Goal: Check status: Check status

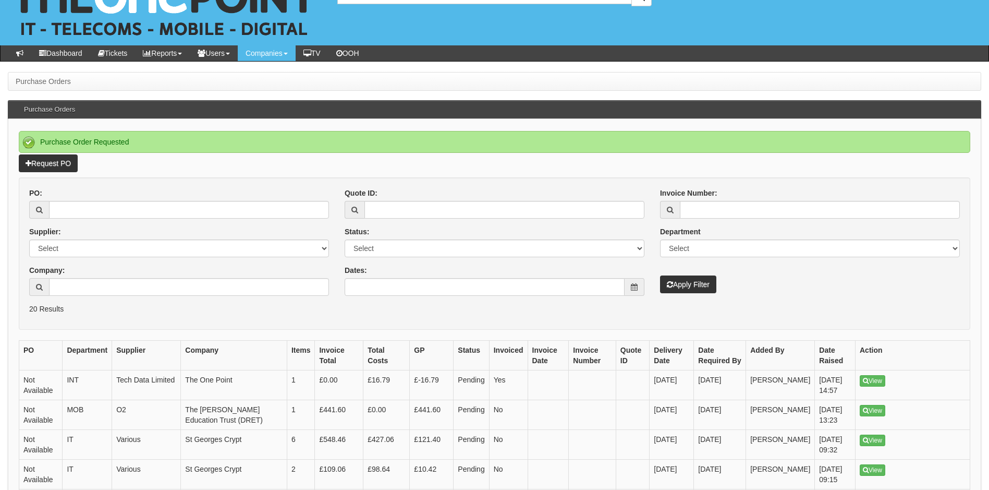
scroll to position [30, 0]
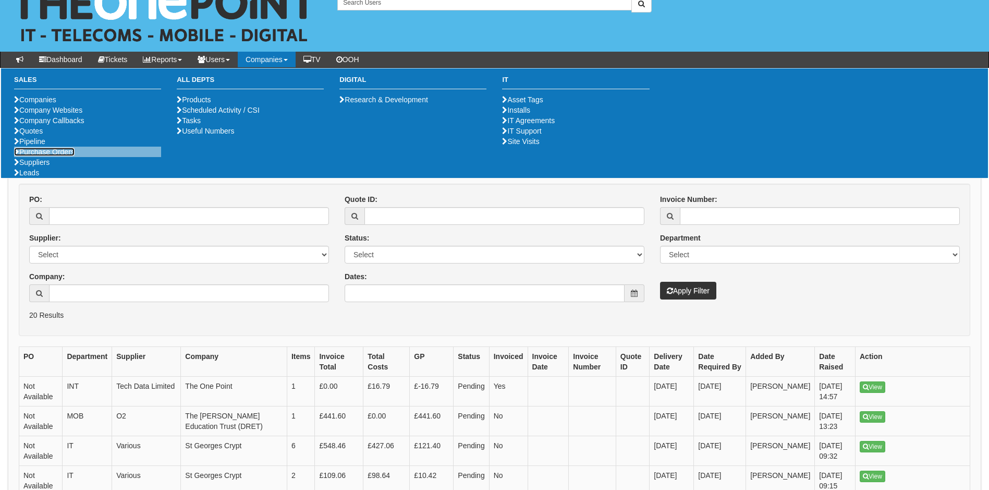
click at [71, 156] on link "Purchase Orders" at bounding box center [44, 152] width 60 height 8
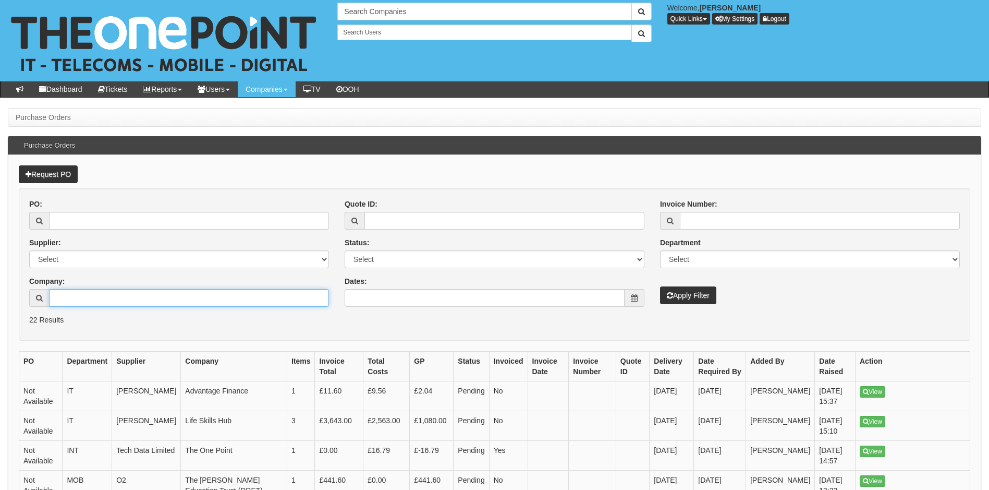
click at [70, 299] on input "Company:" at bounding box center [189, 298] width 280 height 18
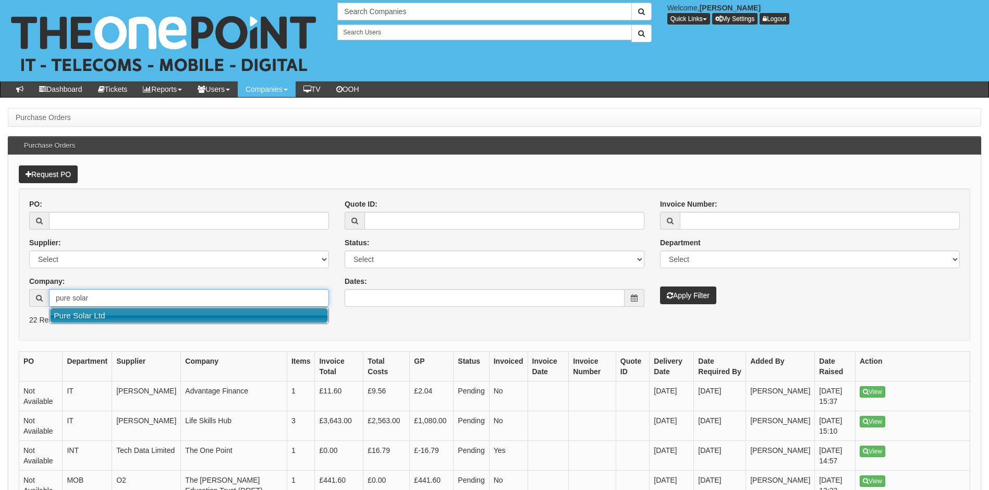
click at [105, 321] on link "Pure Solar Ltd" at bounding box center [189, 315] width 278 height 15
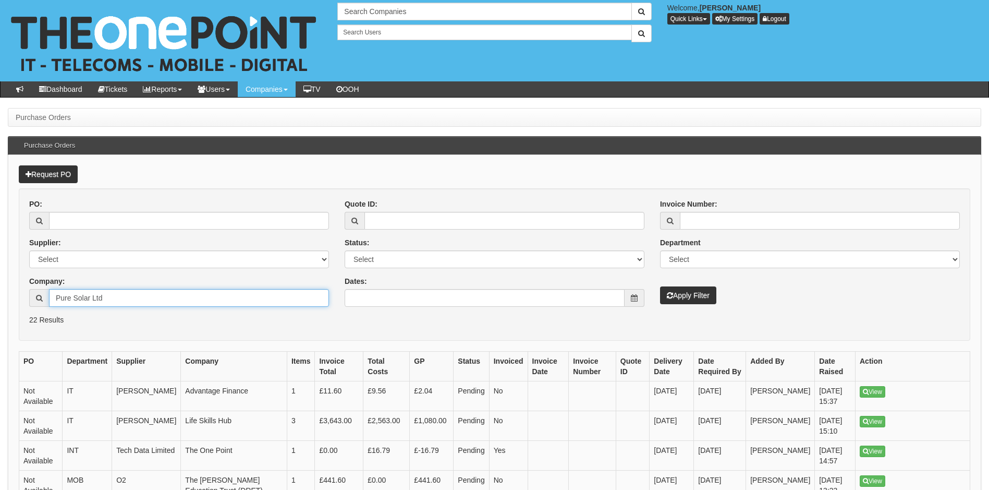
type input "Pure Solar Ltd"
click at [695, 299] on button "Apply Filter" at bounding box center [688, 295] width 56 height 18
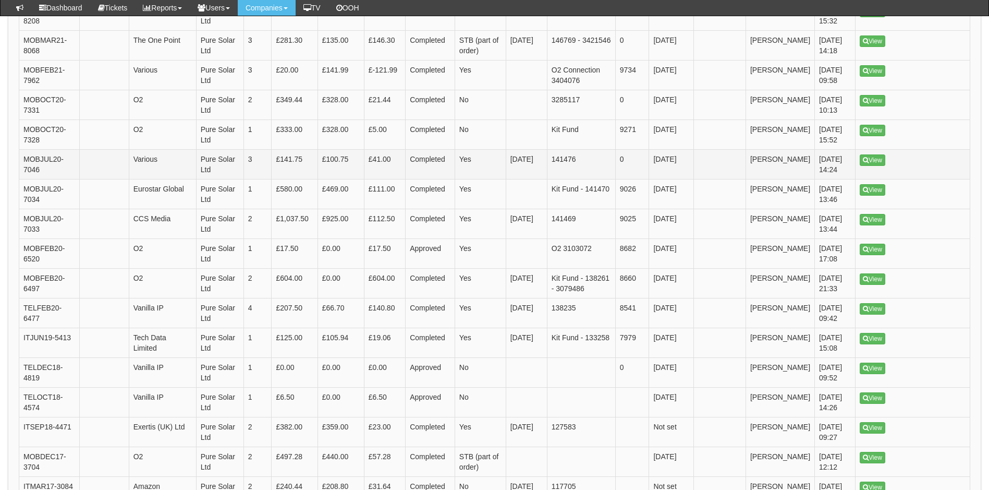
scroll to position [1276, 0]
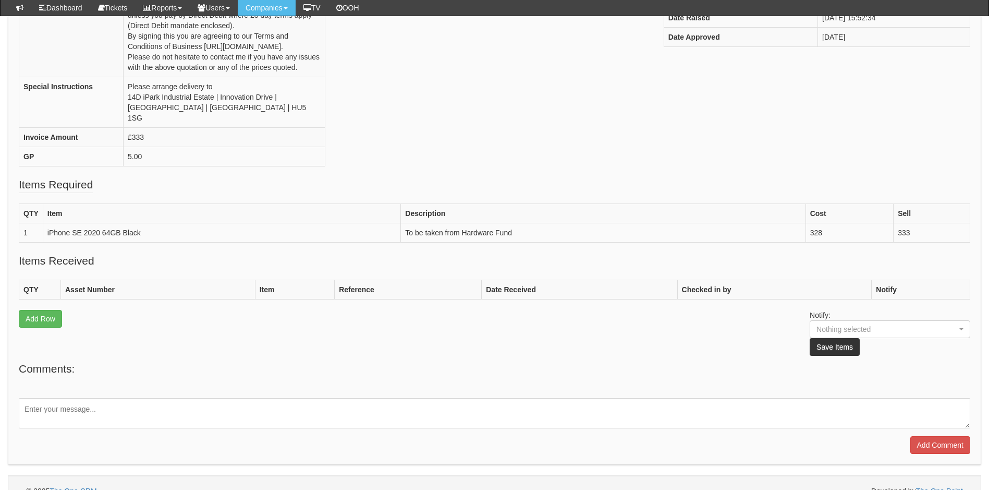
scroll to position [290, 0]
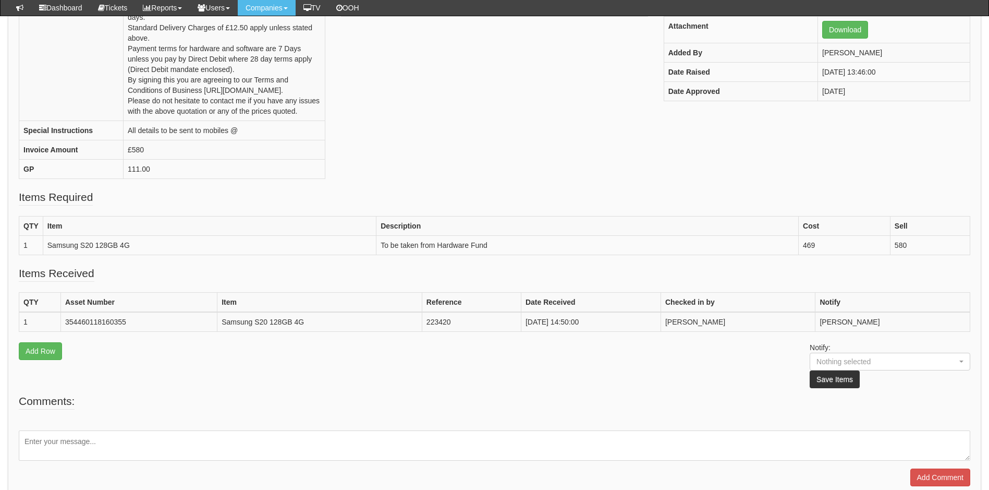
scroll to position [278, 0]
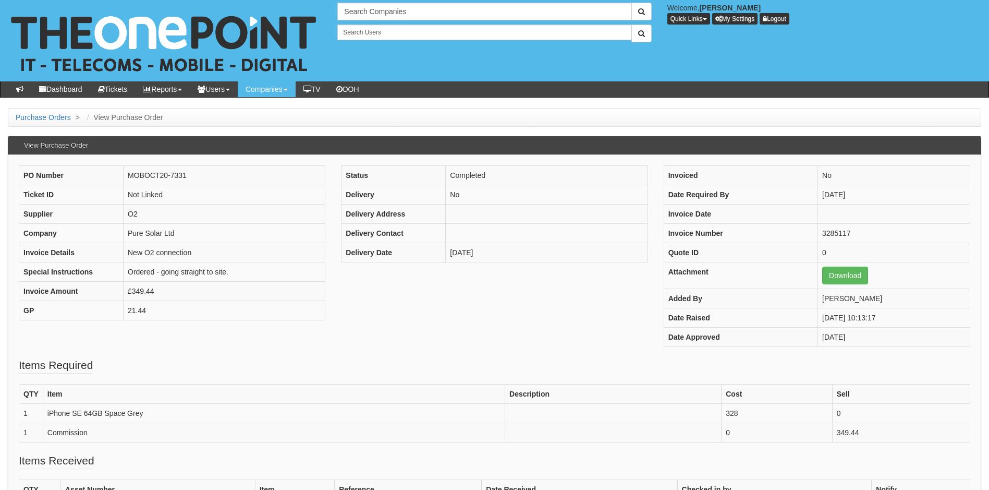
scroll to position [190, 0]
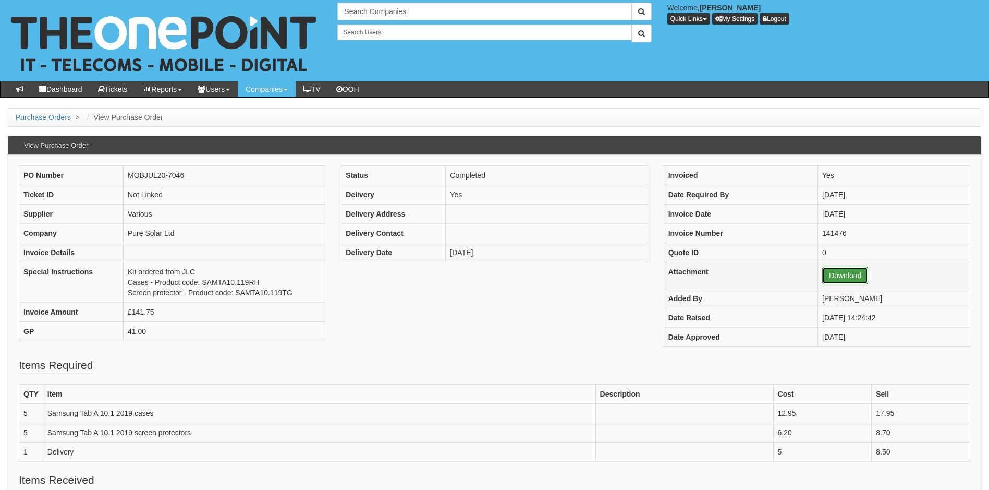
click at [829, 272] on link "Download" at bounding box center [845, 275] width 46 height 18
click at [956, 34] on div "Search Companies Welcome, [PERSON_NAME] Quick Links Add Appointment Appointment…" at bounding box center [660, 23] width 660 height 40
